Goal: Transaction & Acquisition: Purchase product/service

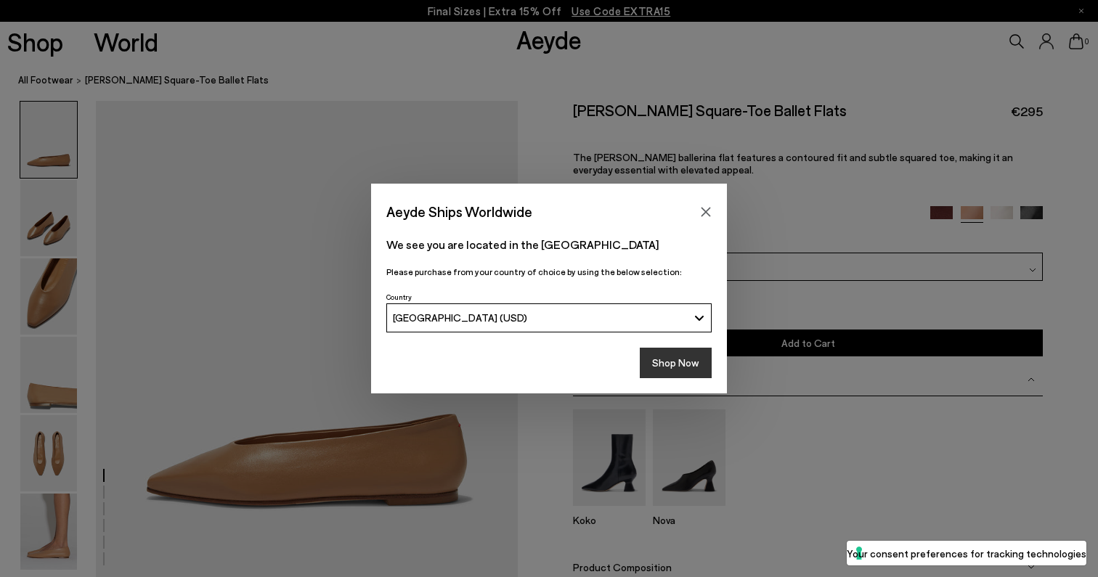
click at [665, 367] on button "Shop Now" at bounding box center [676, 363] width 72 height 30
